Goal: Task Accomplishment & Management: Use online tool/utility

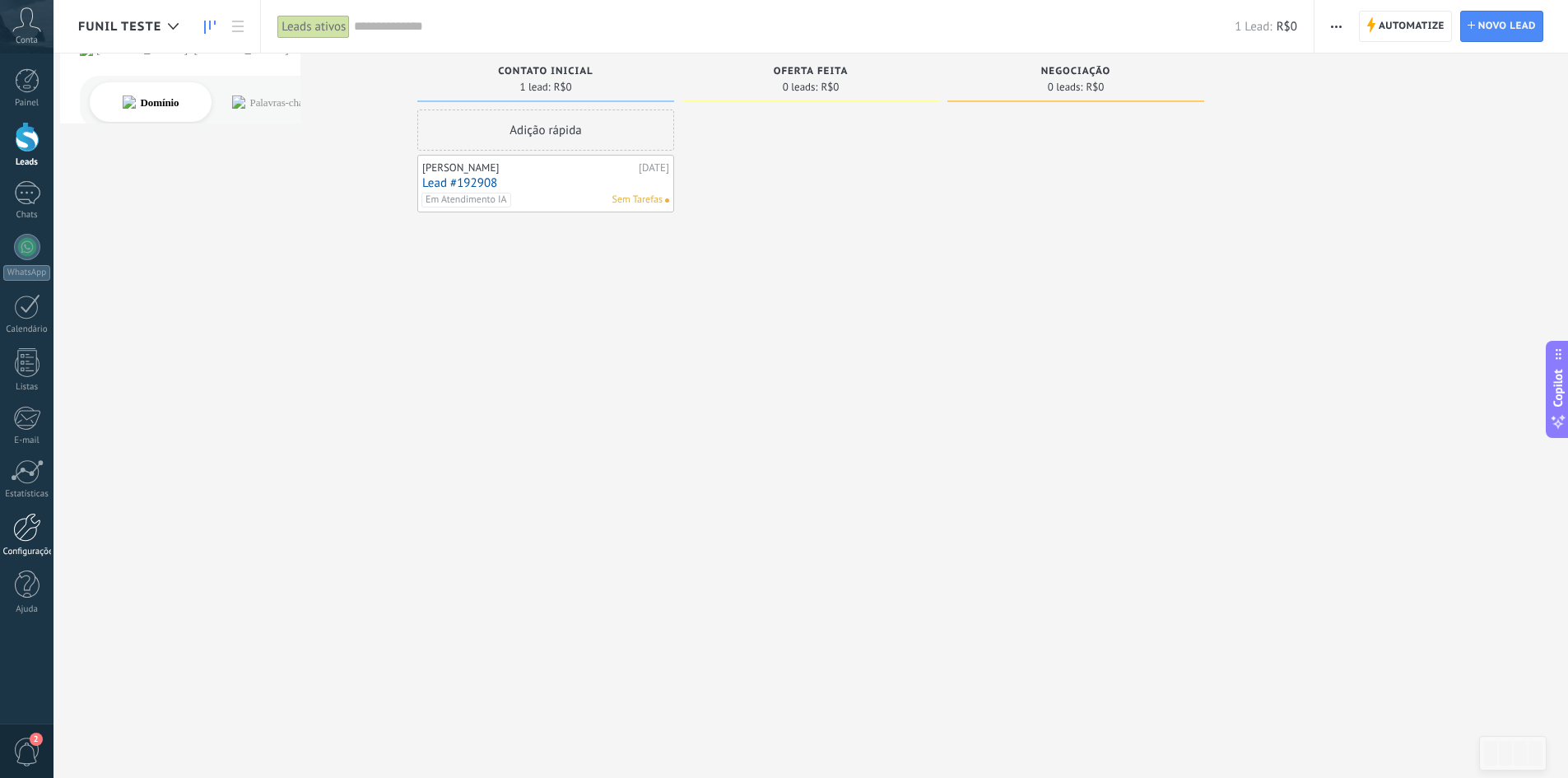
click at [11, 541] on link "Configurações" at bounding box center [26, 535] width 53 height 45
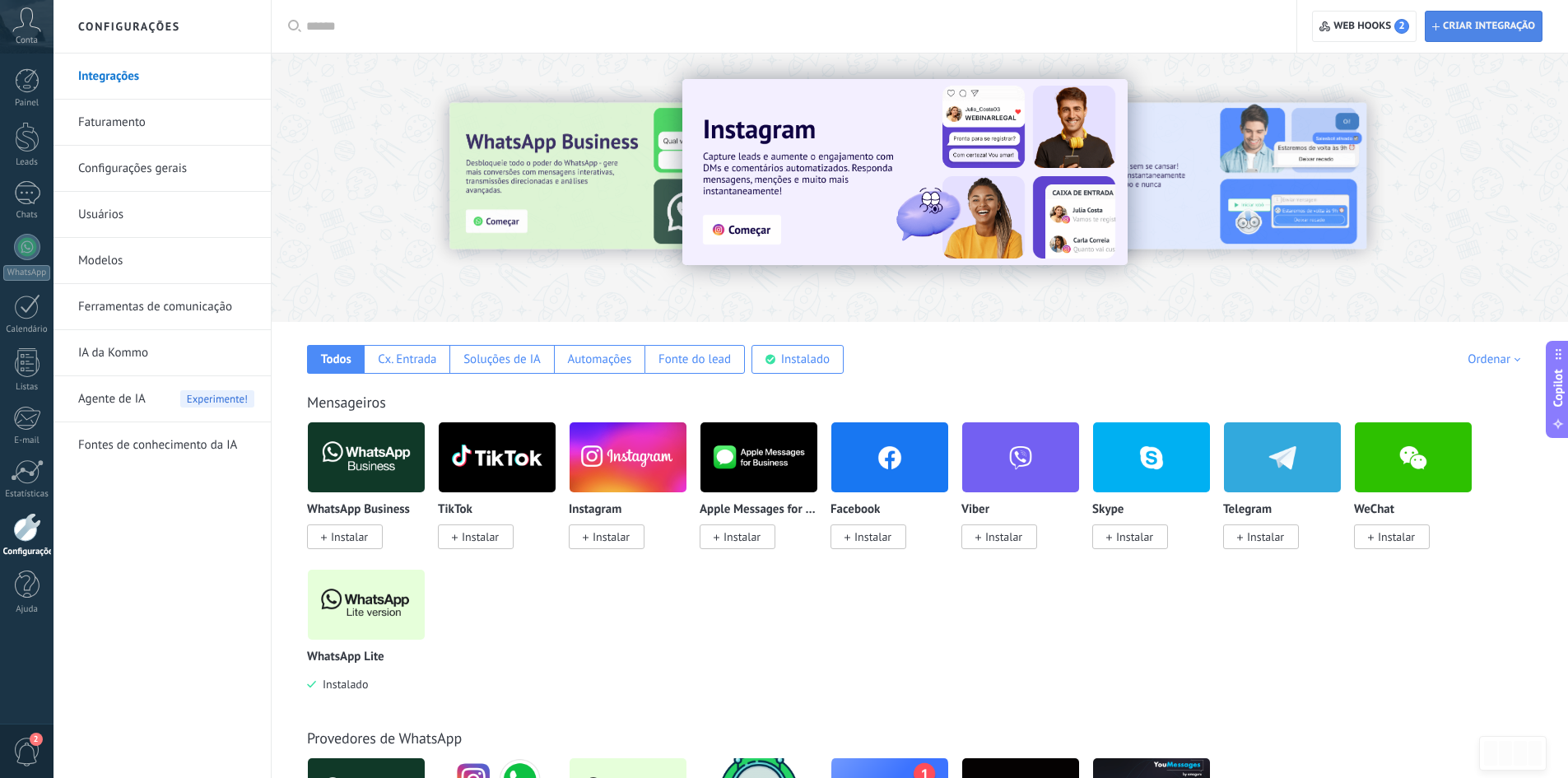
click at [1472, 19] on span "Criar integração" at bounding box center [1484, 26] width 103 height 30
type textarea "*********"
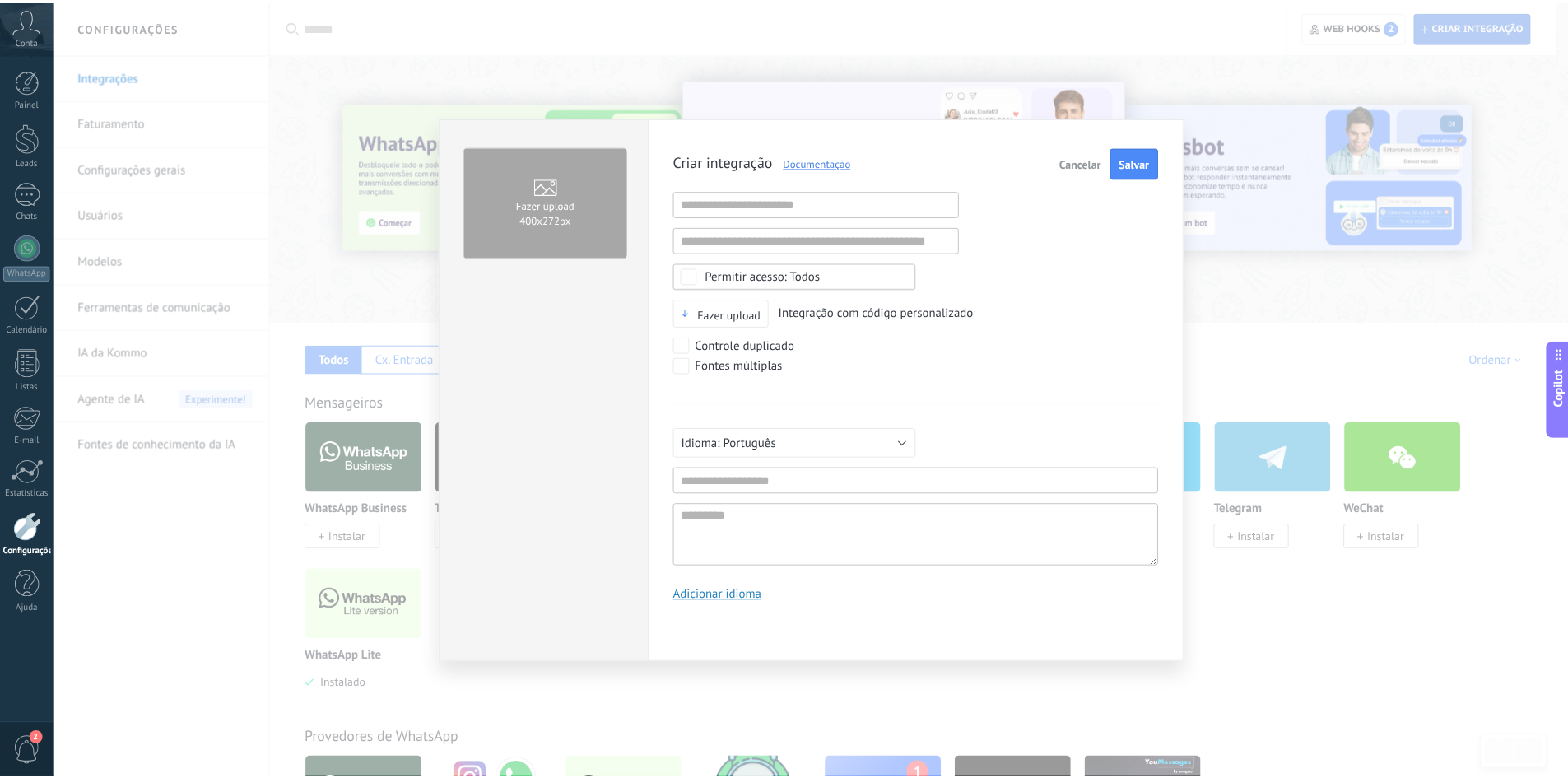
scroll to position [16, 0]
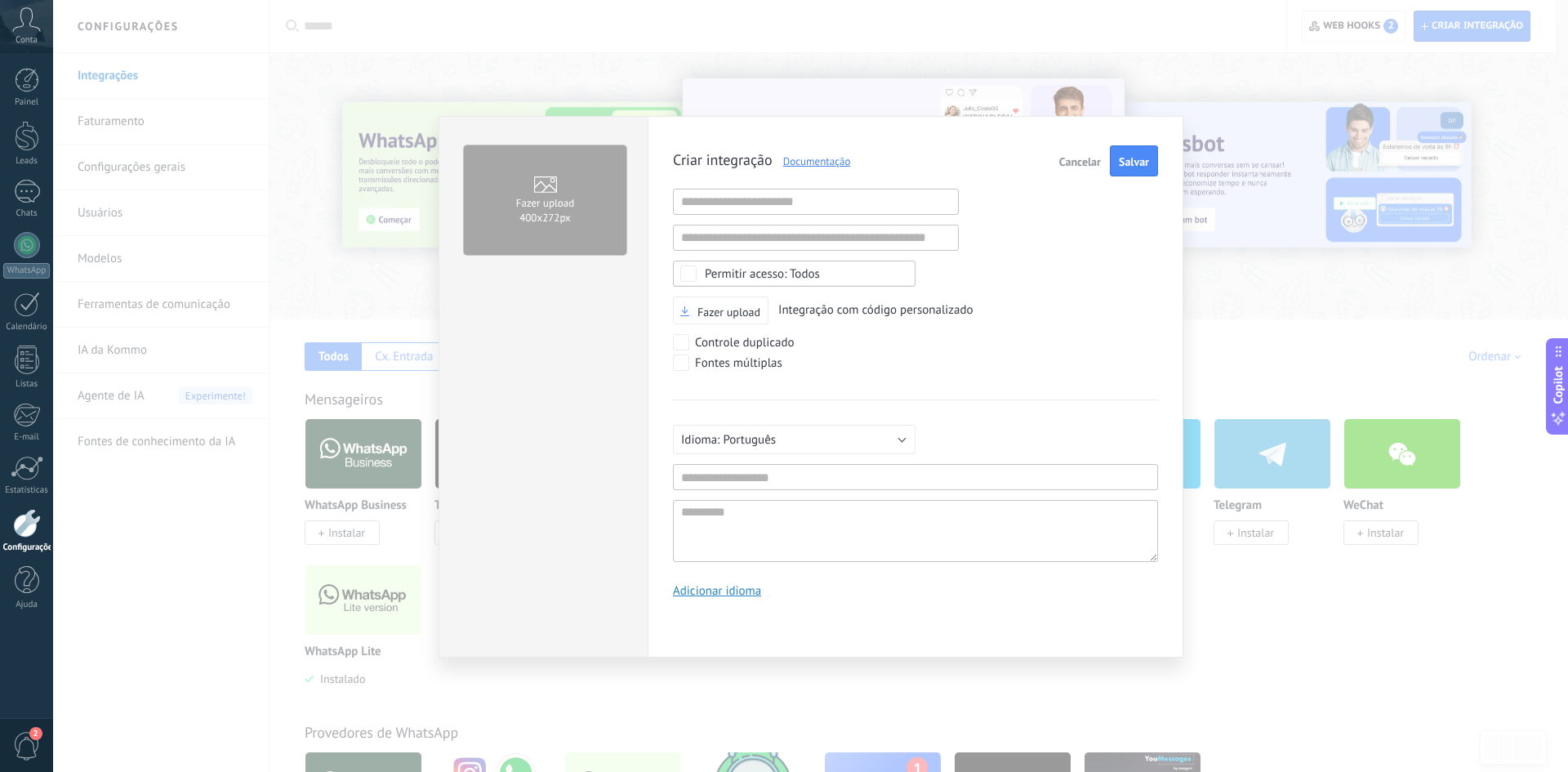
click at [662, 58] on div "Fazer upload 400х272px Criar integração Documentação Cancelar Salvar URL inváli…" at bounding box center [810, 386] width 1515 height 772
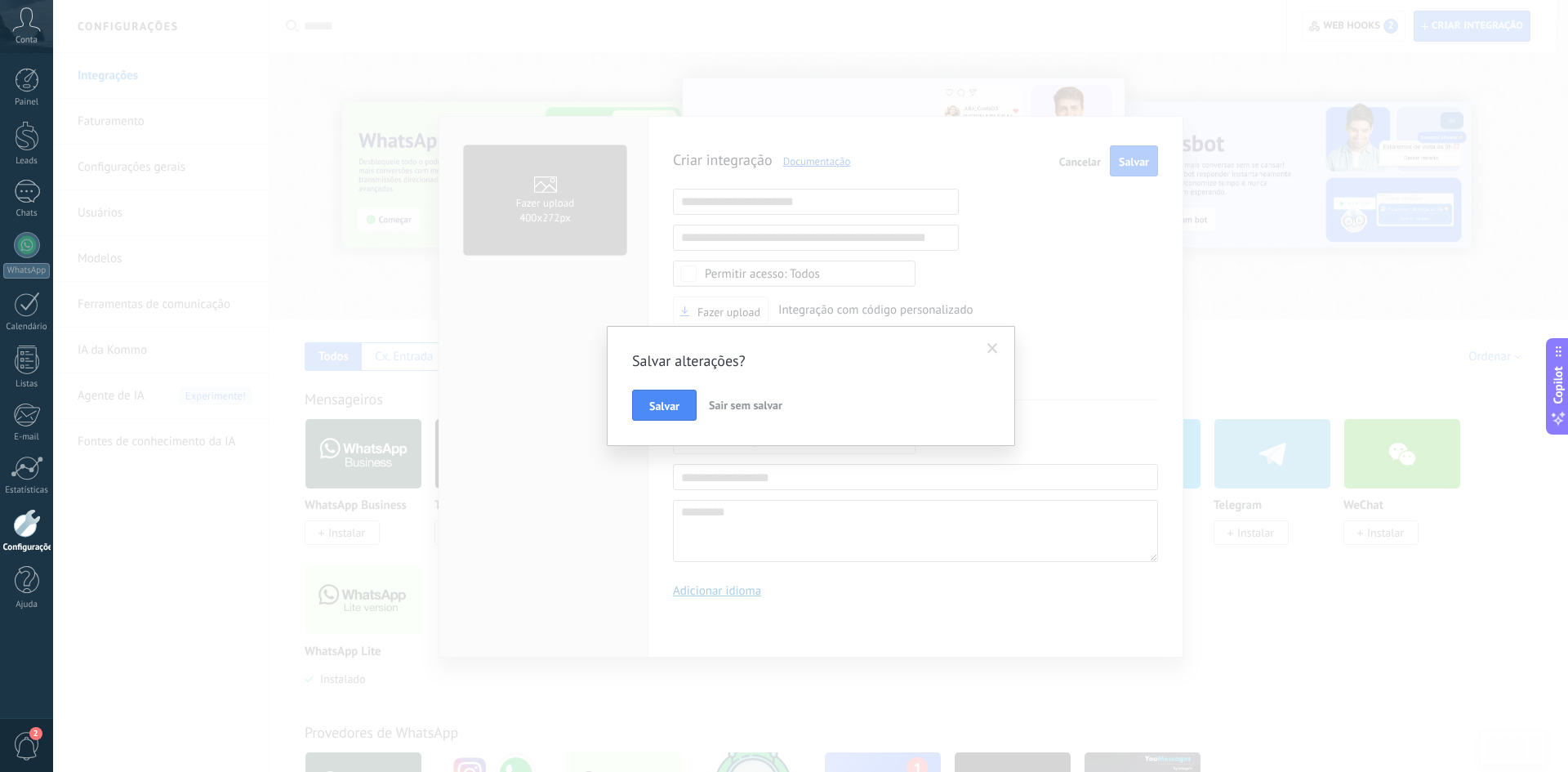
click at [751, 407] on span "Sair sem salvar" at bounding box center [745, 405] width 73 height 14
